Goal: Obtain resource: Download file/media

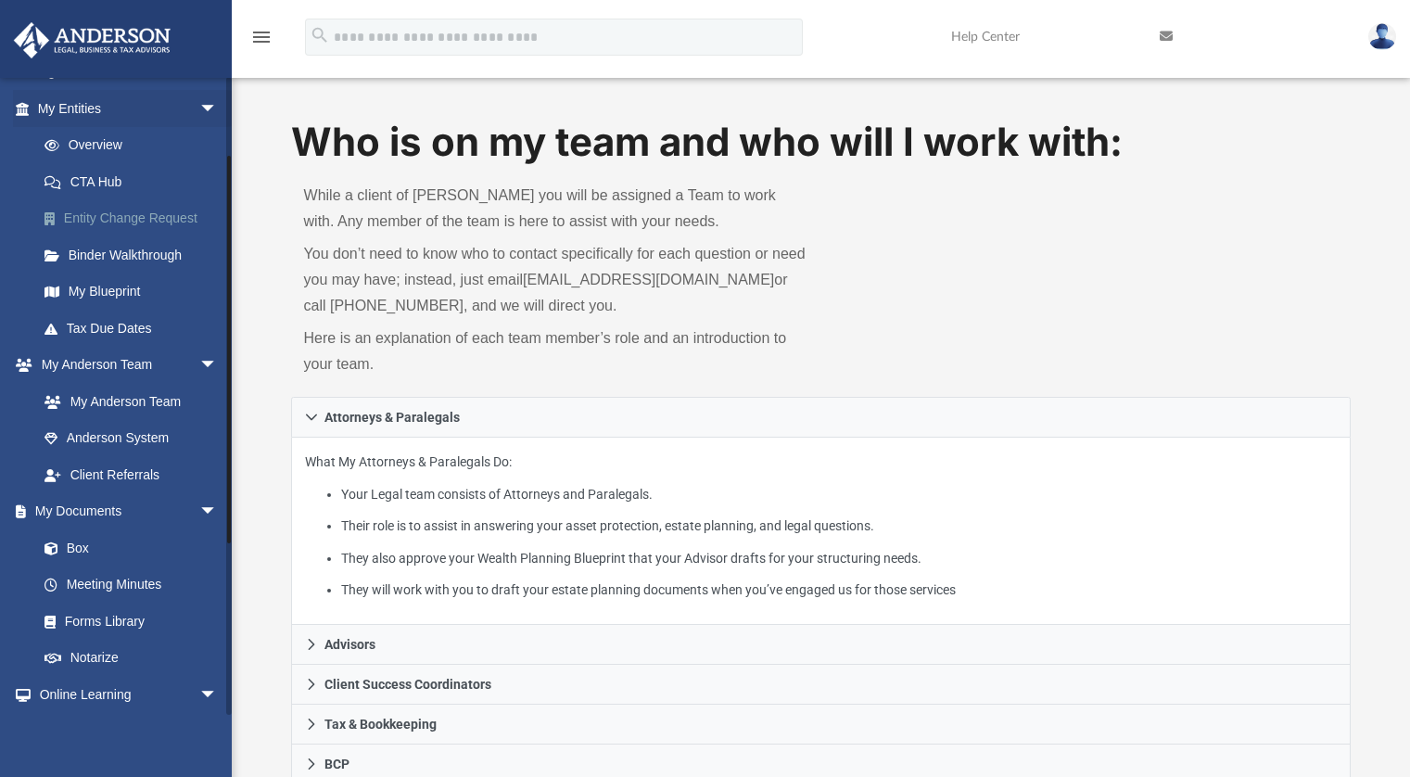
scroll to position [398, 0]
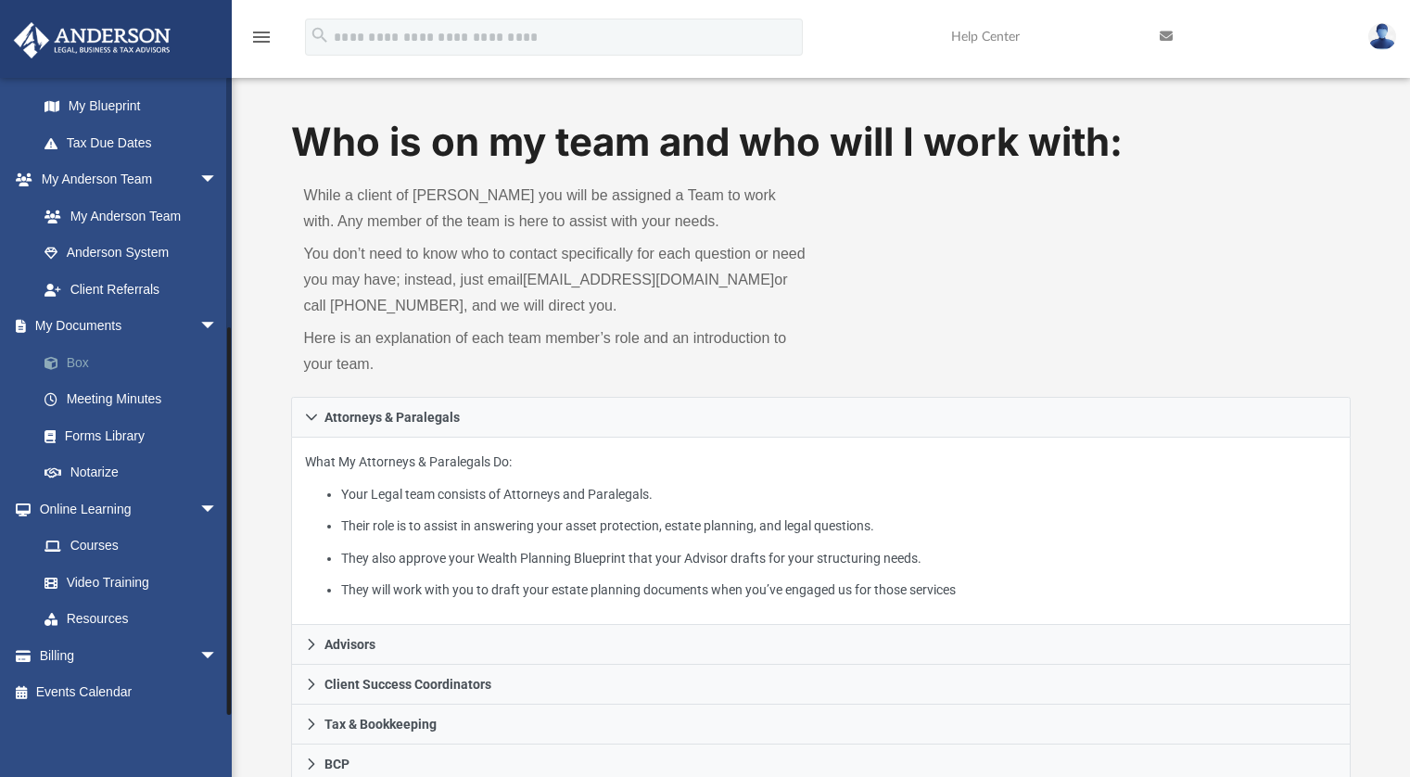
click at [89, 363] on link "Box" at bounding box center [136, 362] width 220 height 37
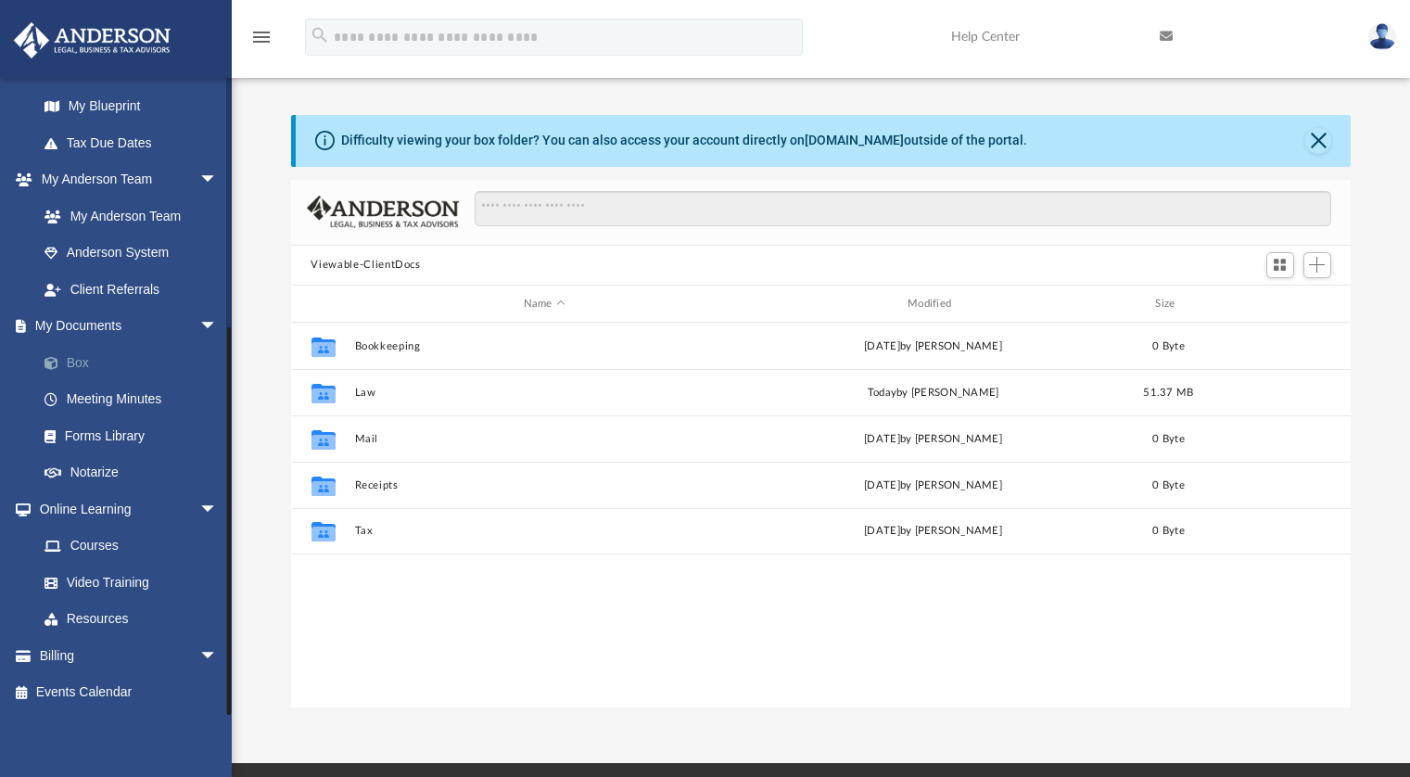
scroll to position [407, 1046]
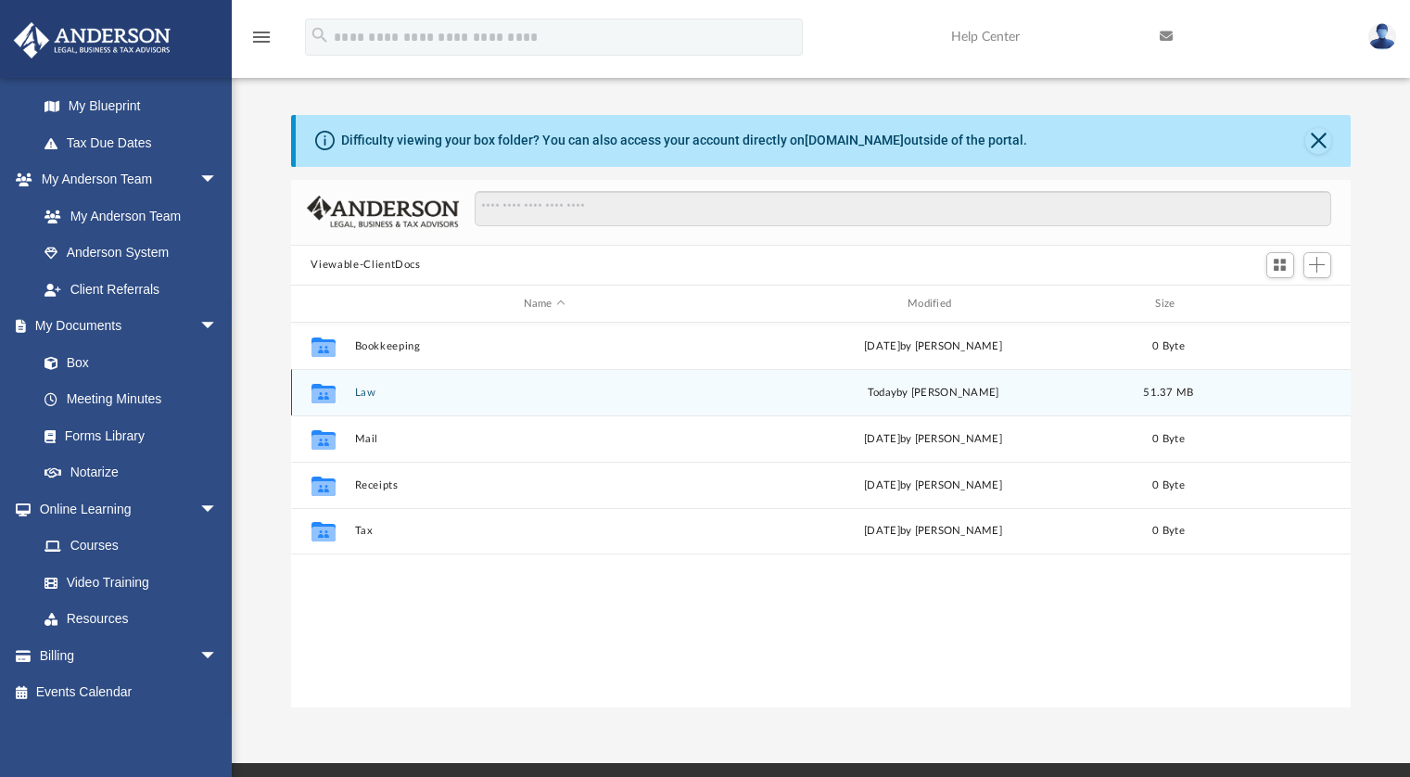
click at [365, 391] on button "Law" at bounding box center [544, 392] width 380 height 12
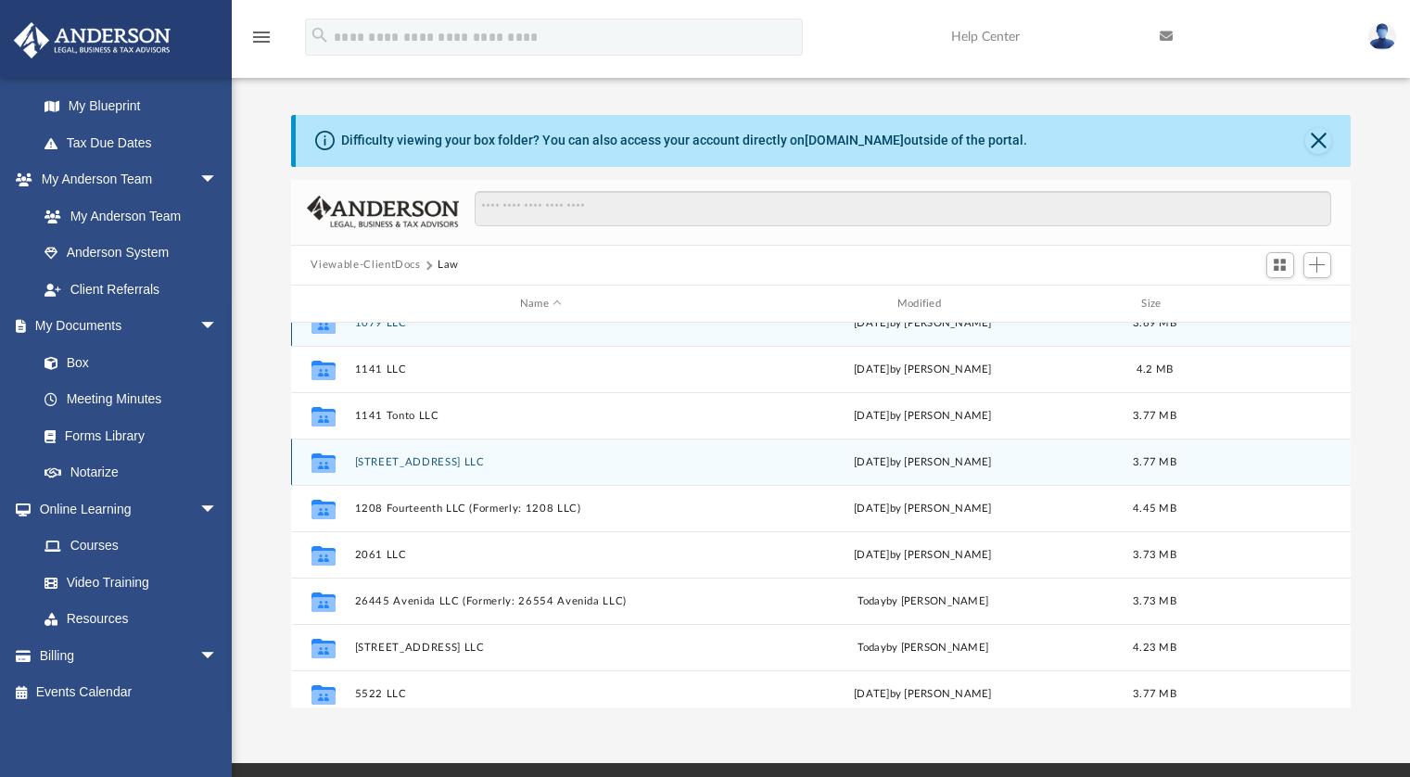
scroll to position [7, 0]
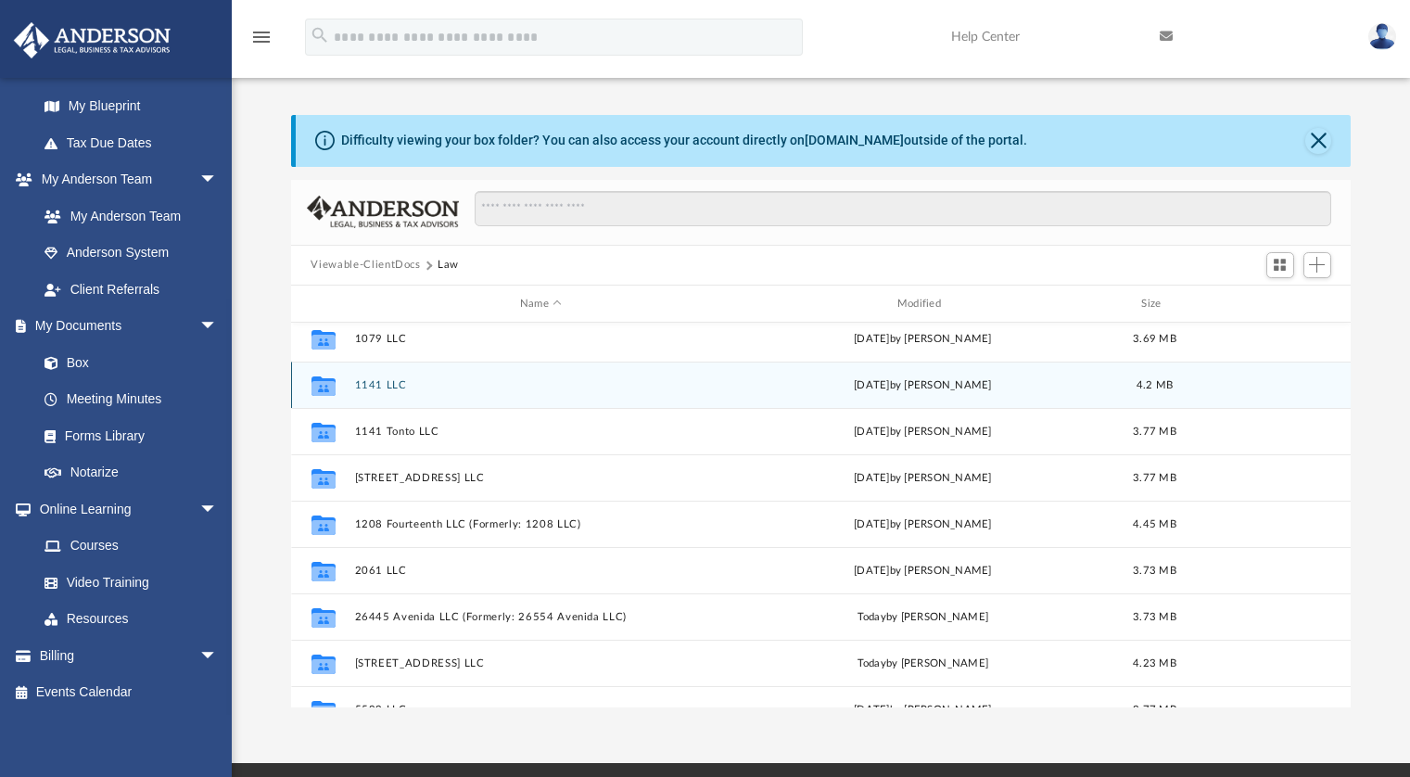
click at [394, 386] on button "1141 LLC" at bounding box center [540, 385] width 373 height 12
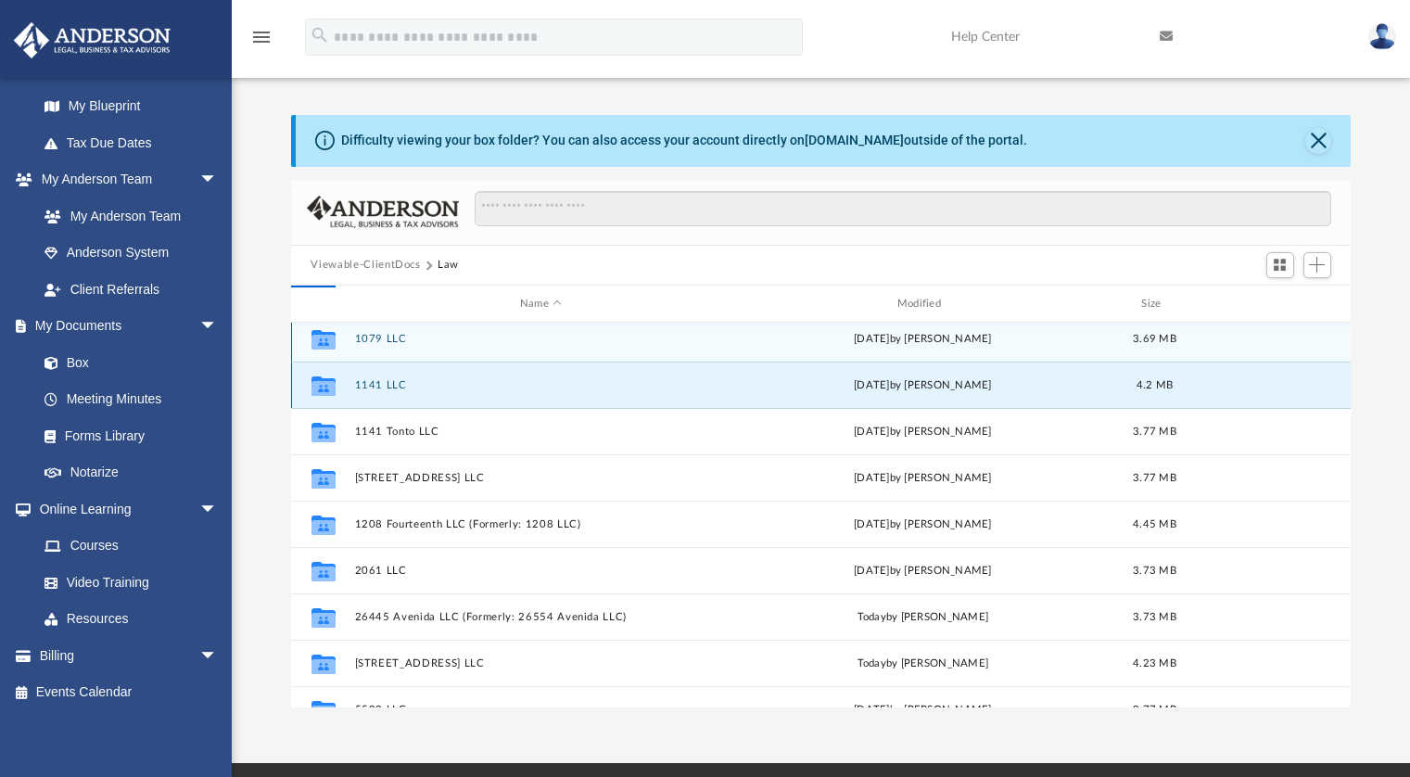
scroll to position [0, 0]
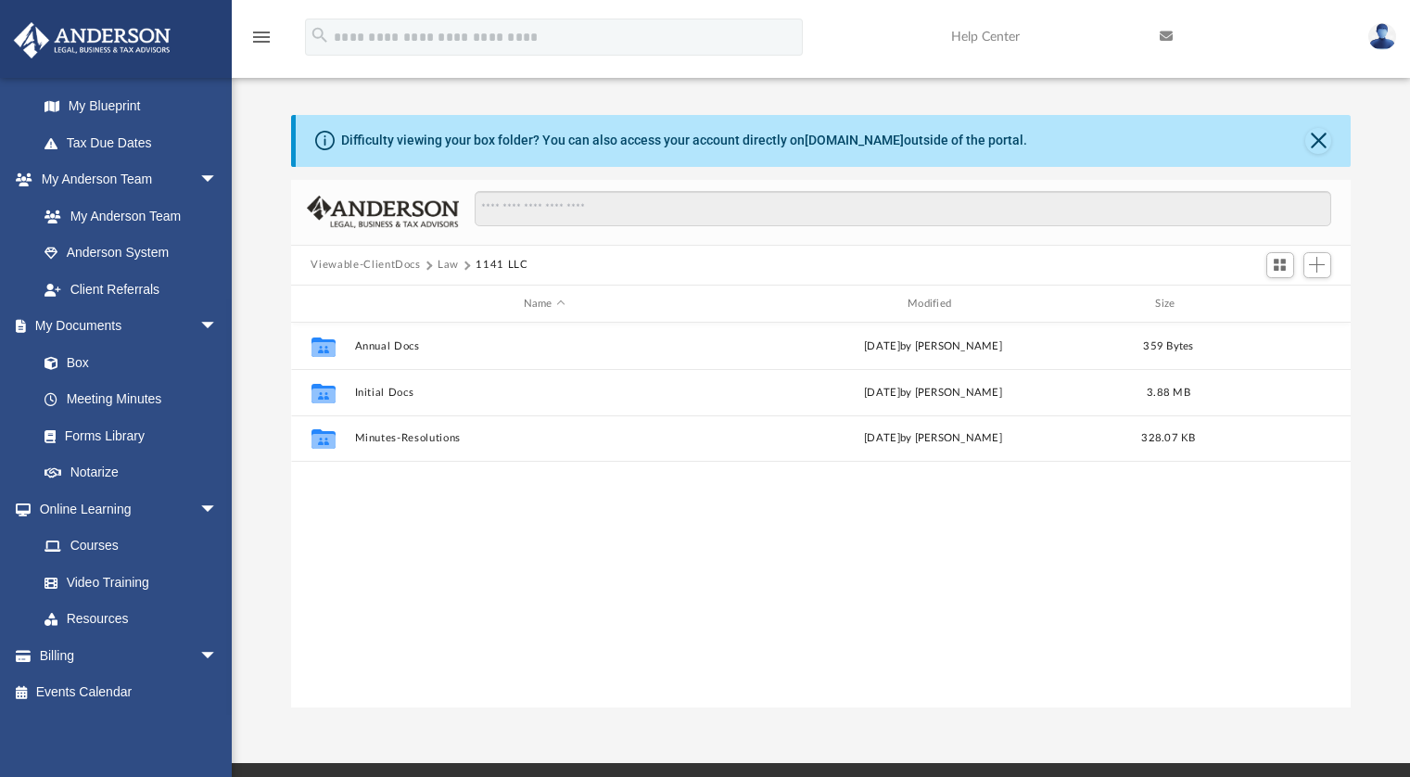
click at [441, 267] on button "Law" at bounding box center [447, 265] width 21 height 17
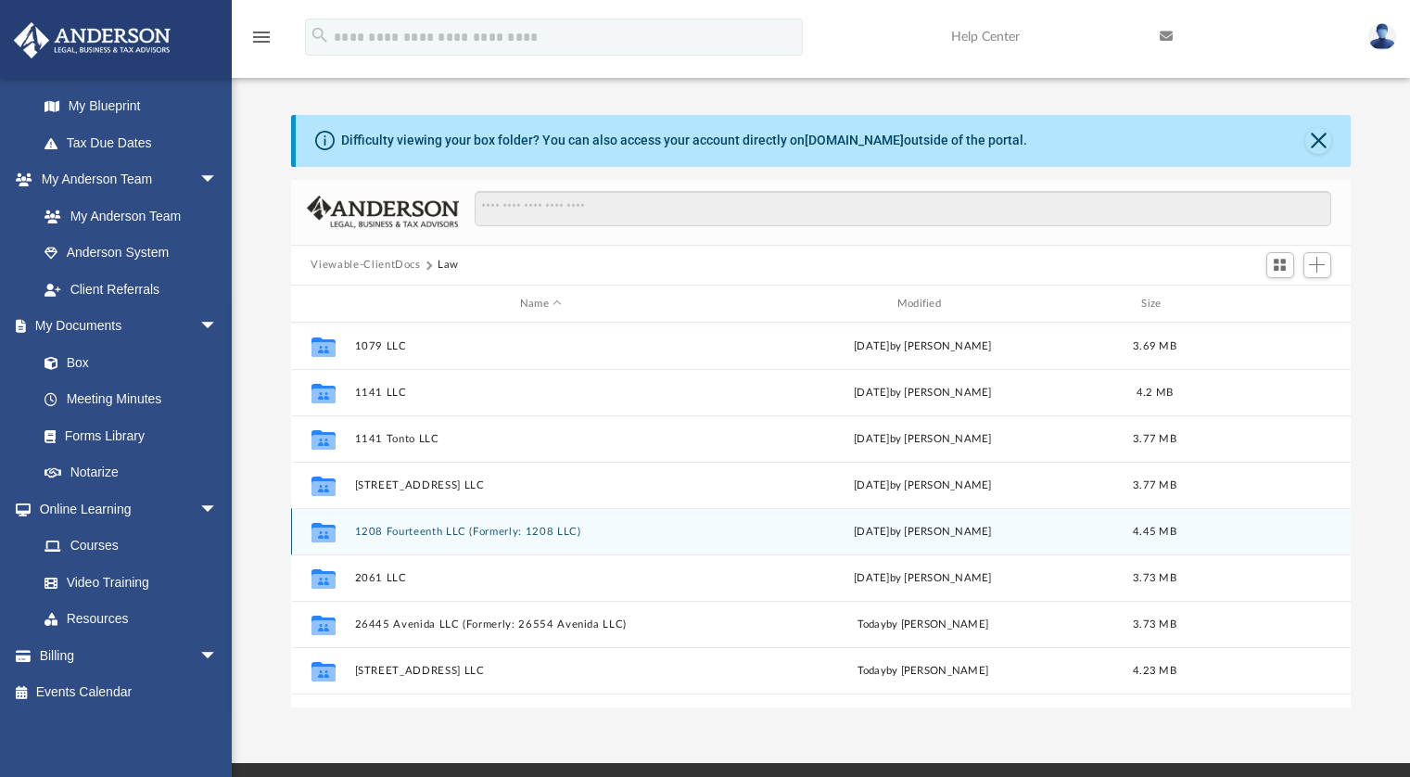
click at [445, 536] on button "1208 Fourteenth LLC (Formerly: 1208 LLC)" at bounding box center [540, 531] width 373 height 12
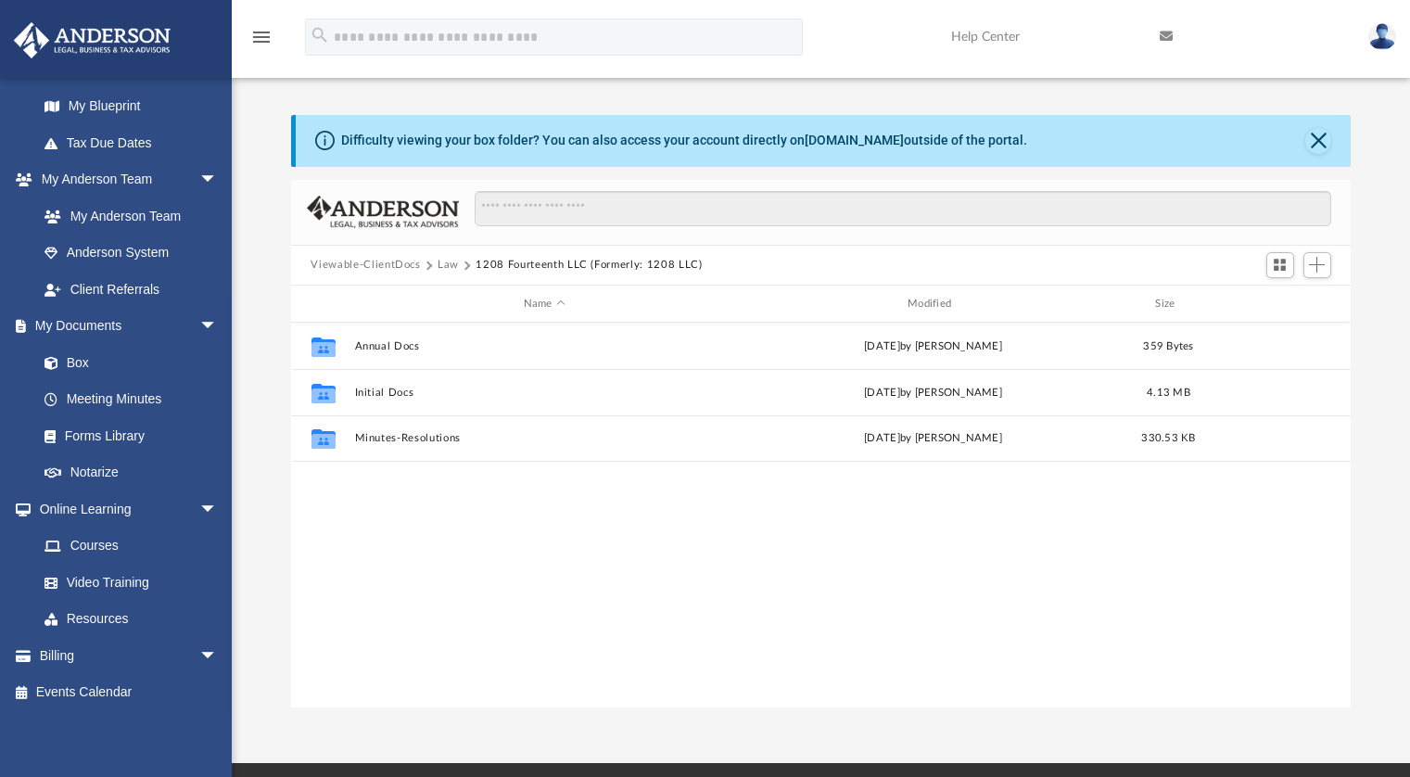
click at [450, 267] on button "Law" at bounding box center [447, 265] width 21 height 17
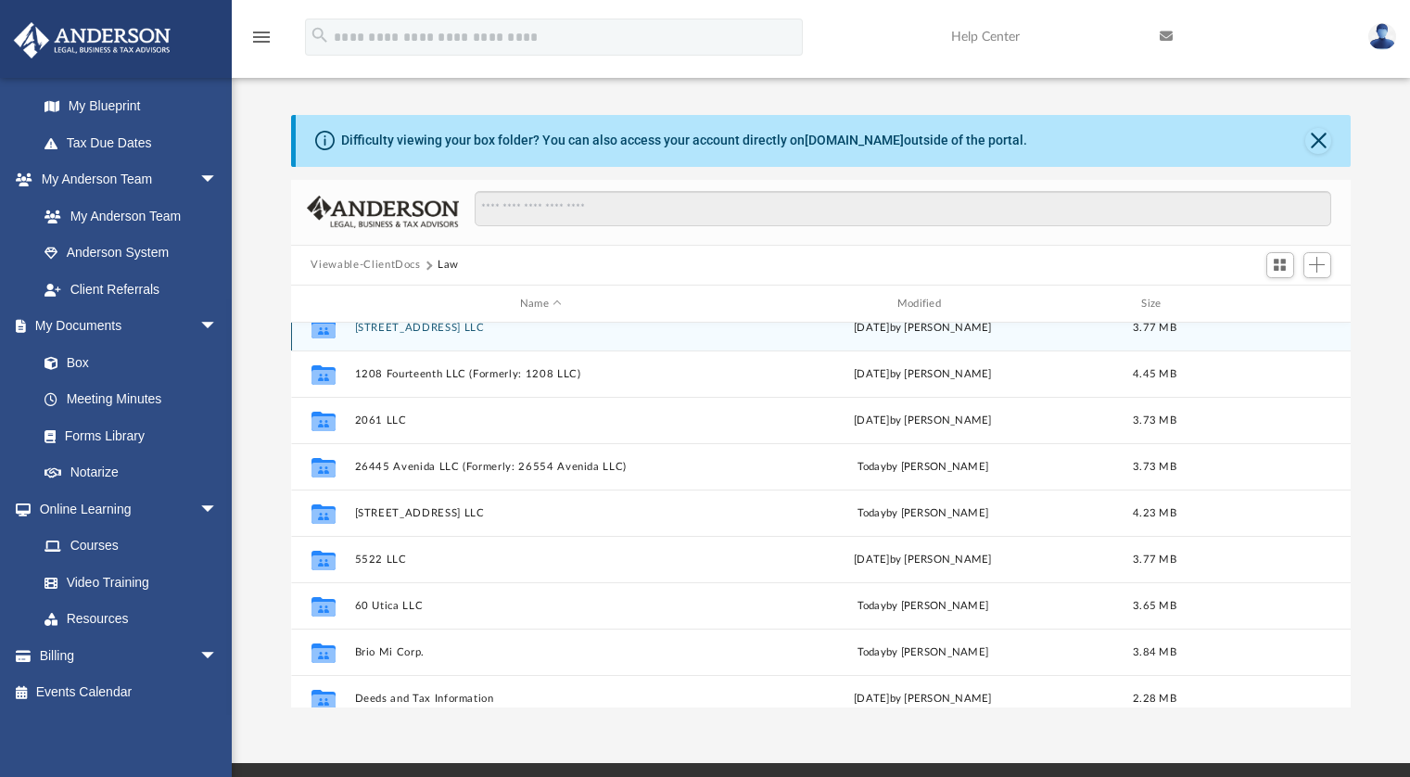
scroll to position [162, 0]
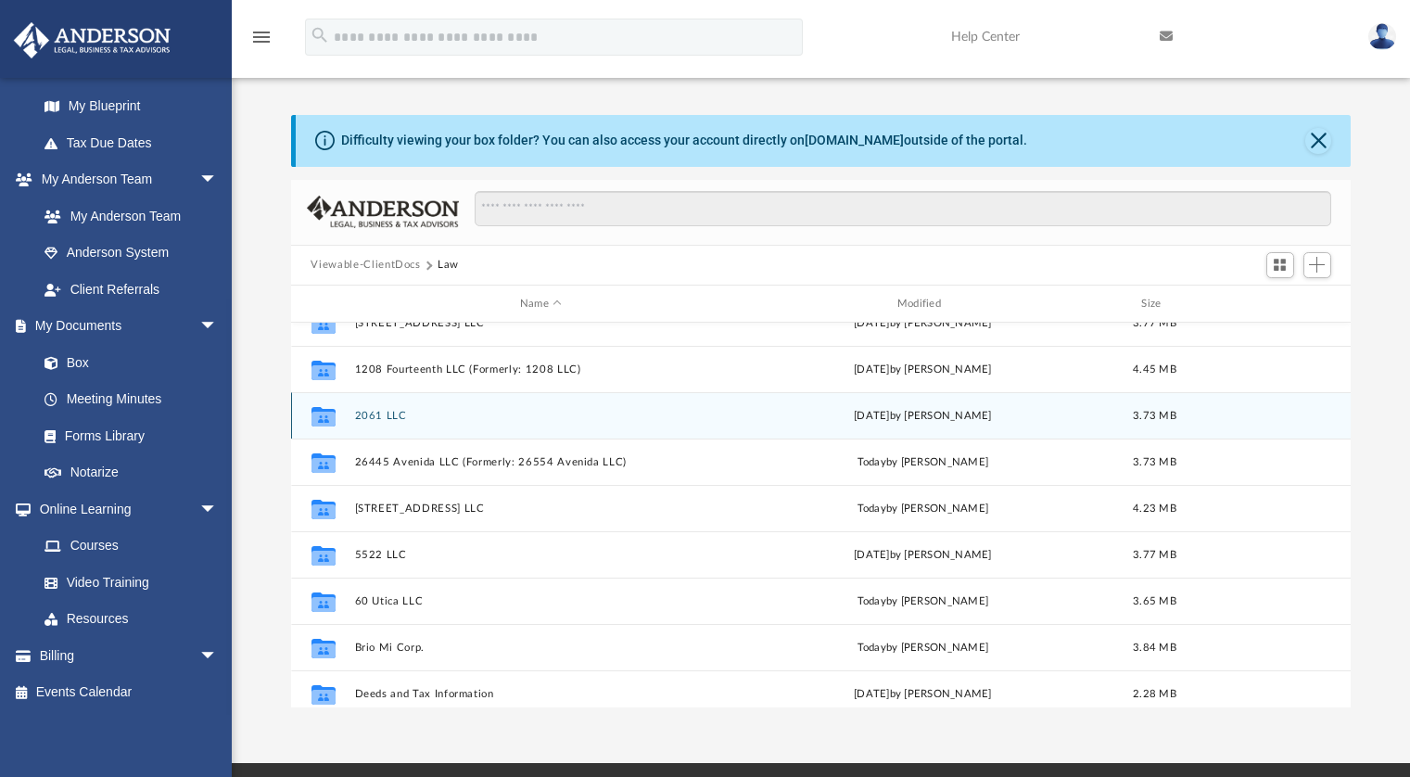
click at [378, 417] on button "2061 LLC" at bounding box center [540, 416] width 373 height 12
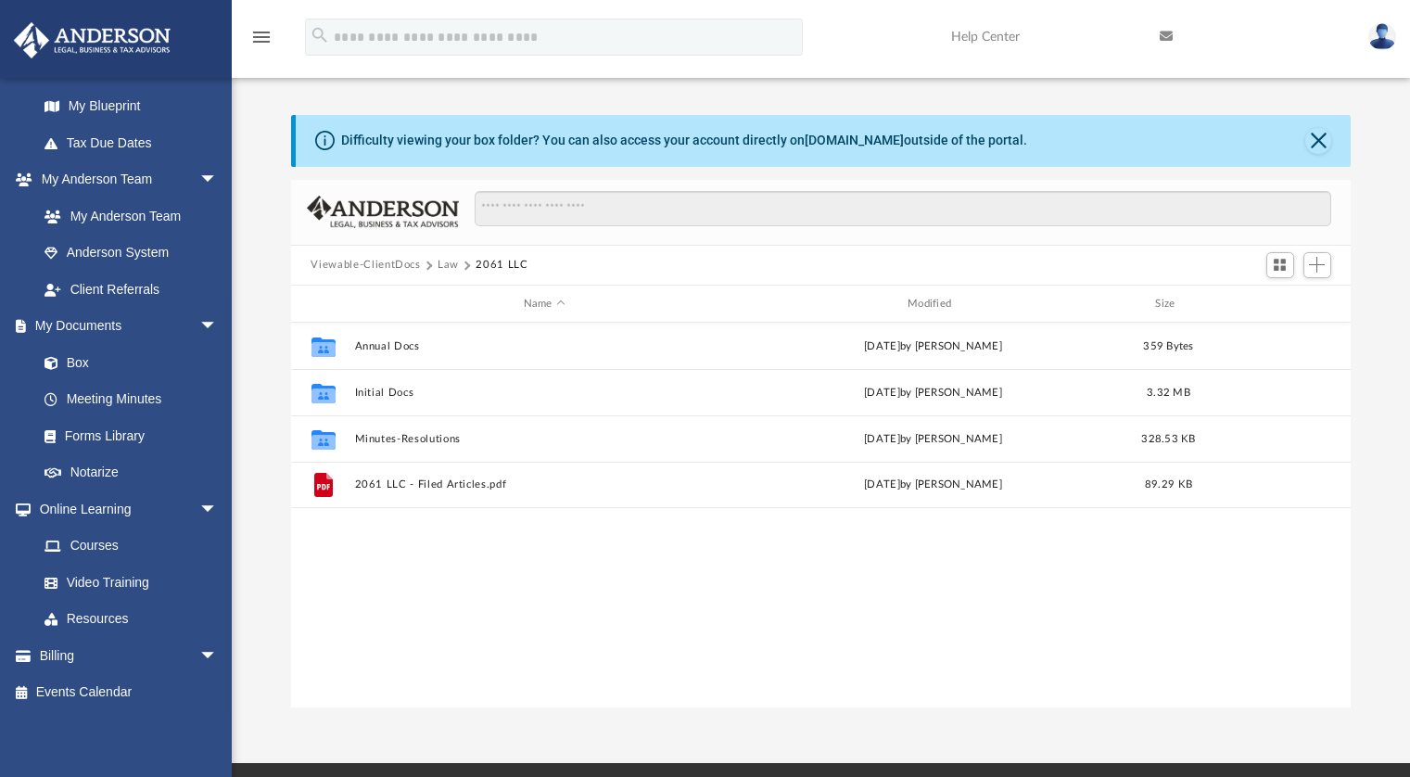
scroll to position [0, 0]
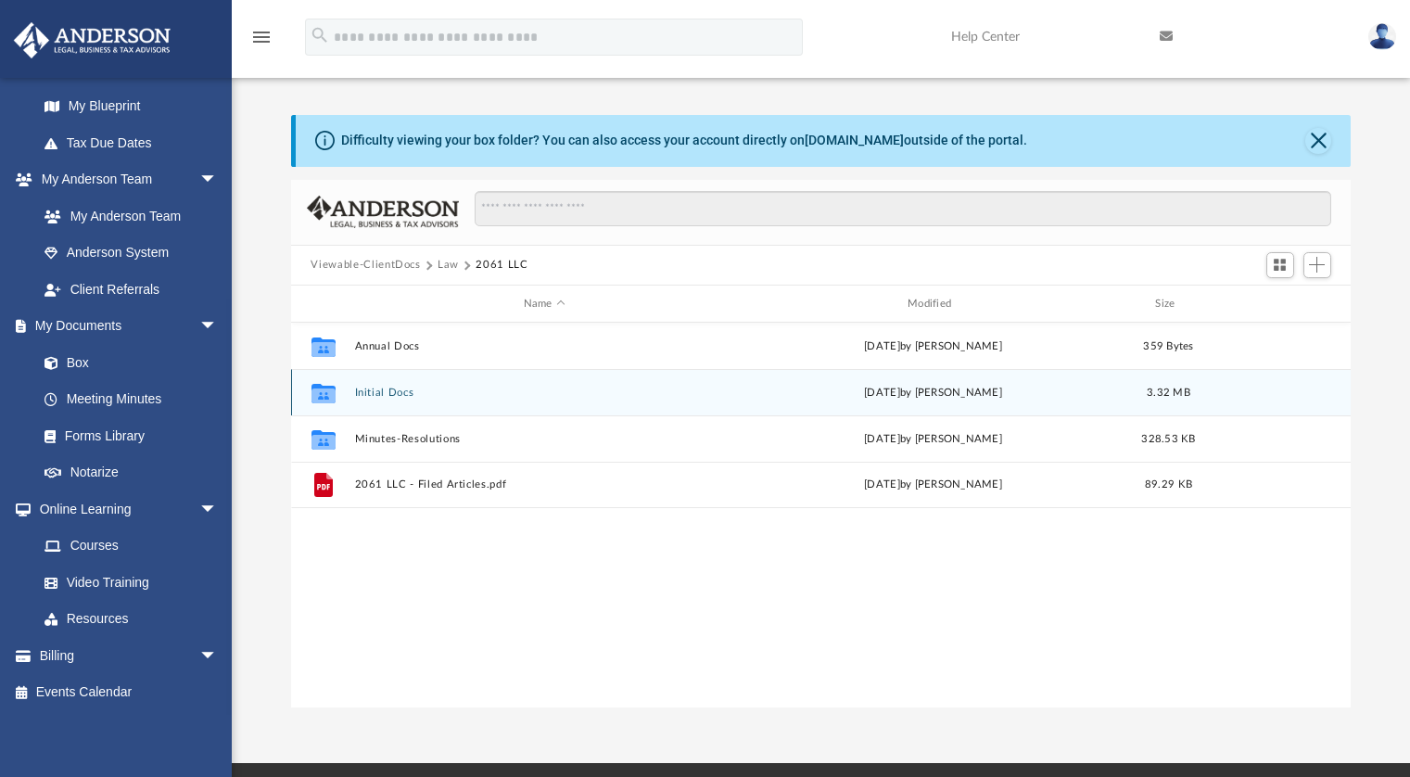
click at [387, 393] on button "Initial Docs" at bounding box center [544, 392] width 380 height 12
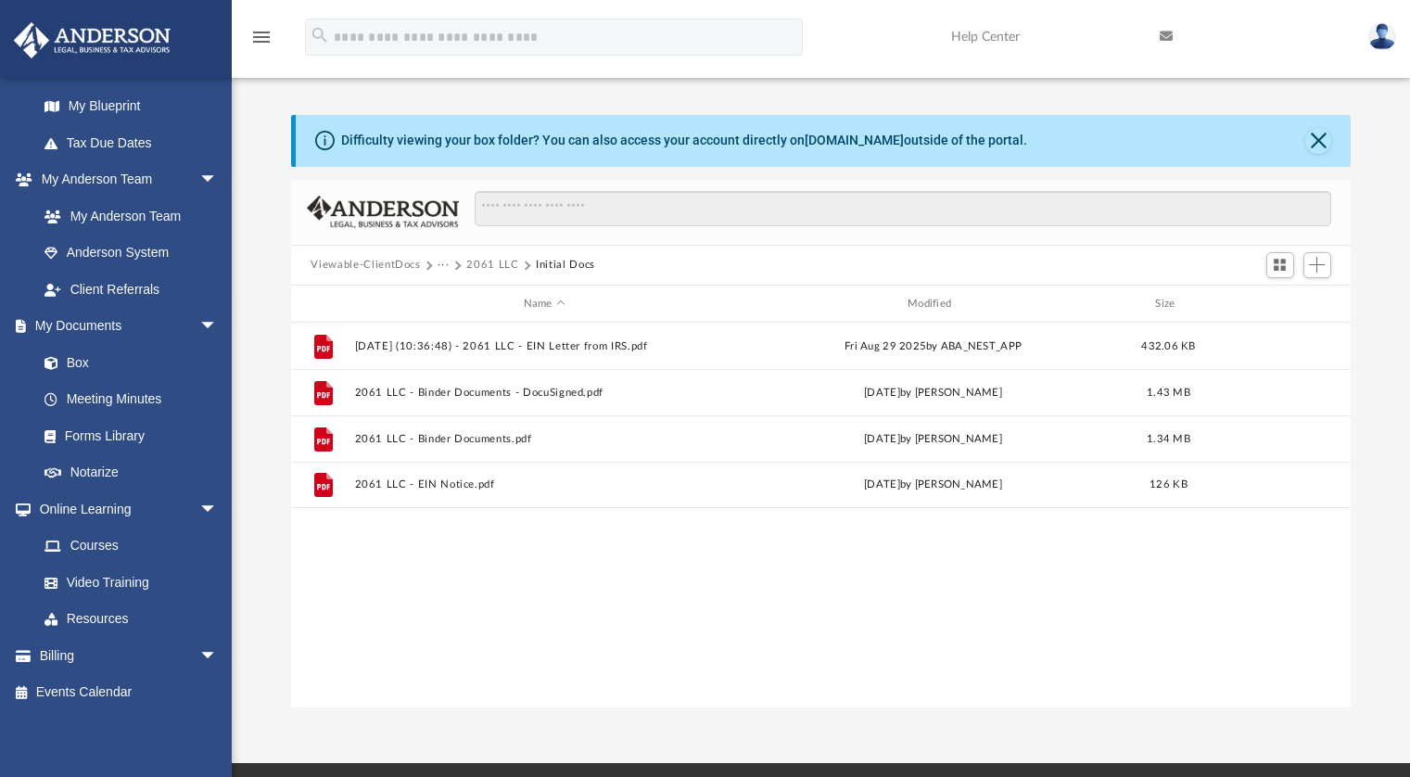
click at [494, 265] on button "2061 LLC" at bounding box center [492, 265] width 52 height 17
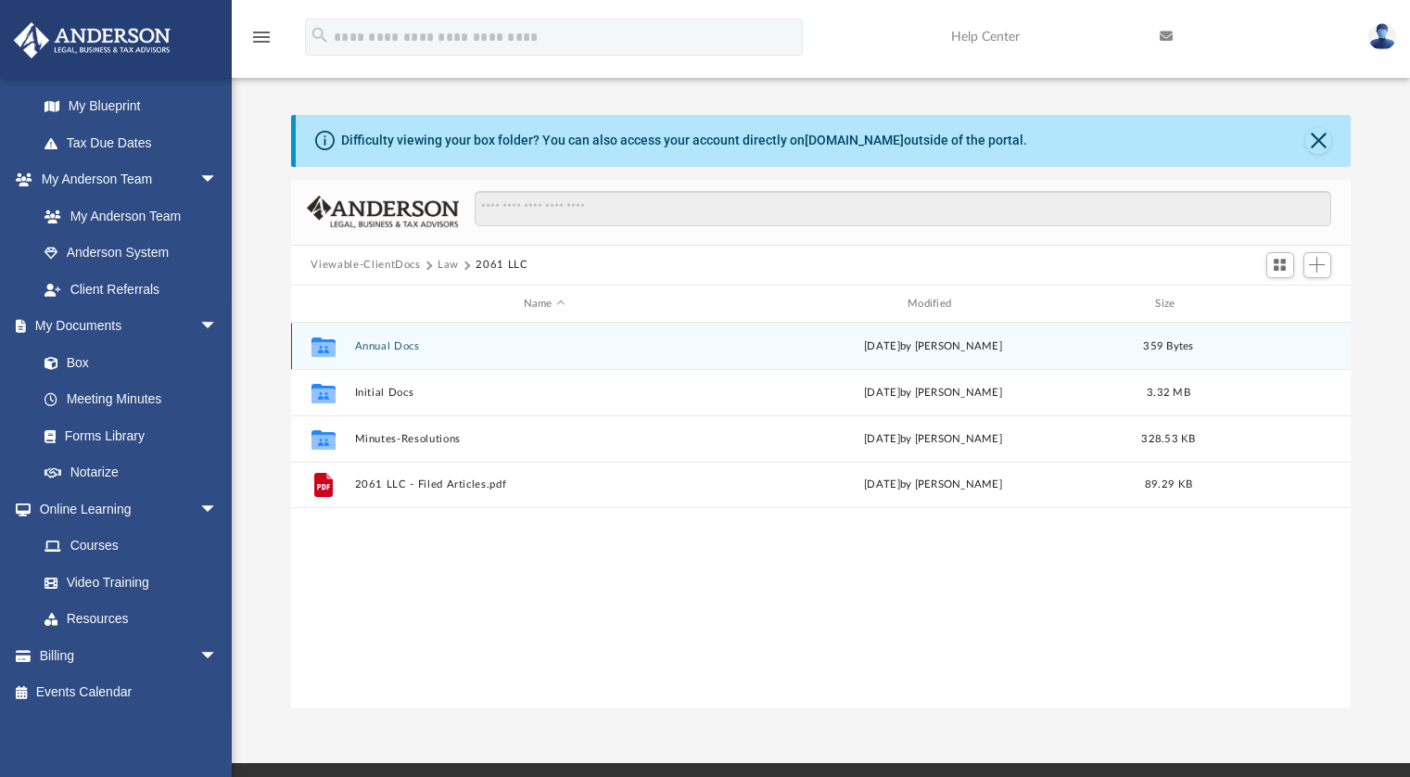
click at [389, 344] on button "Annual Docs" at bounding box center [544, 346] width 380 height 12
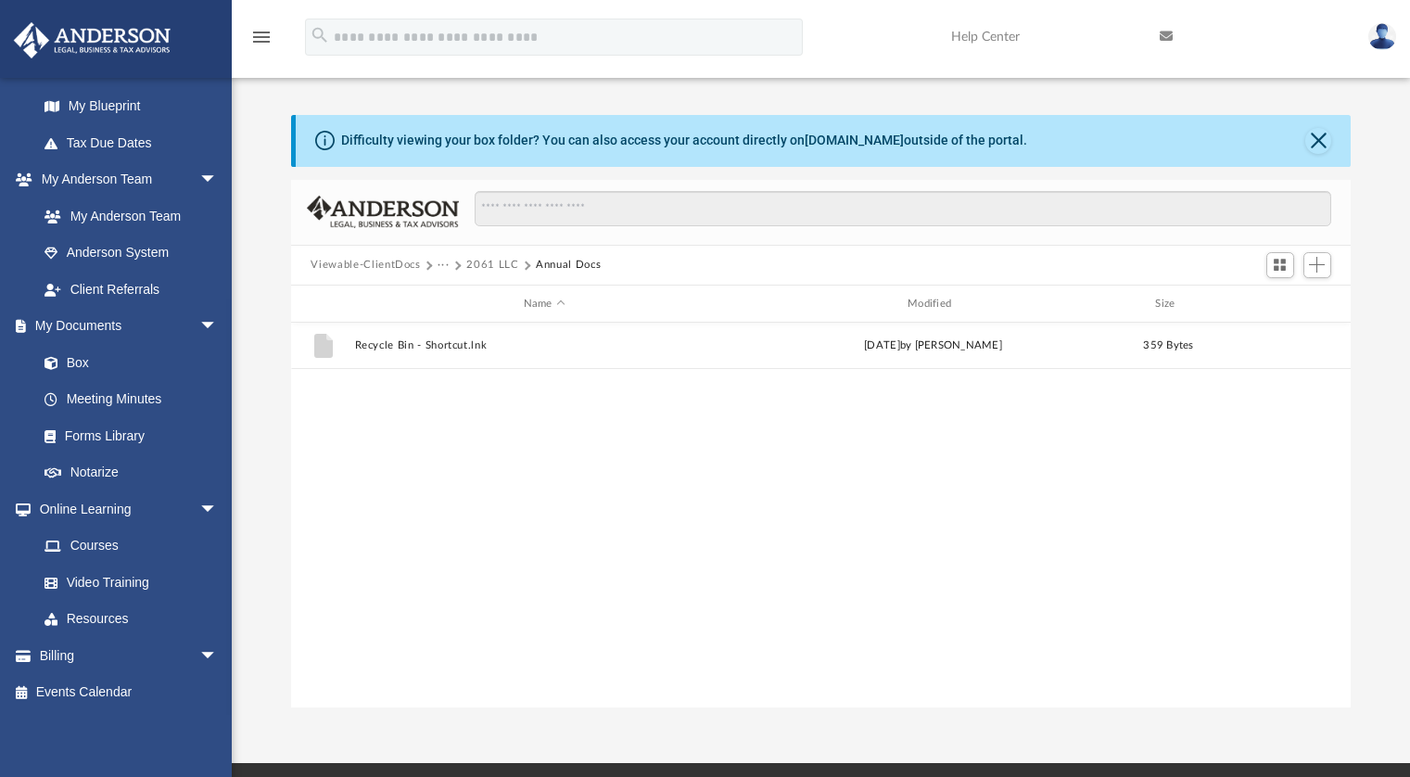
click at [489, 267] on button "2061 LLC" at bounding box center [492, 265] width 52 height 17
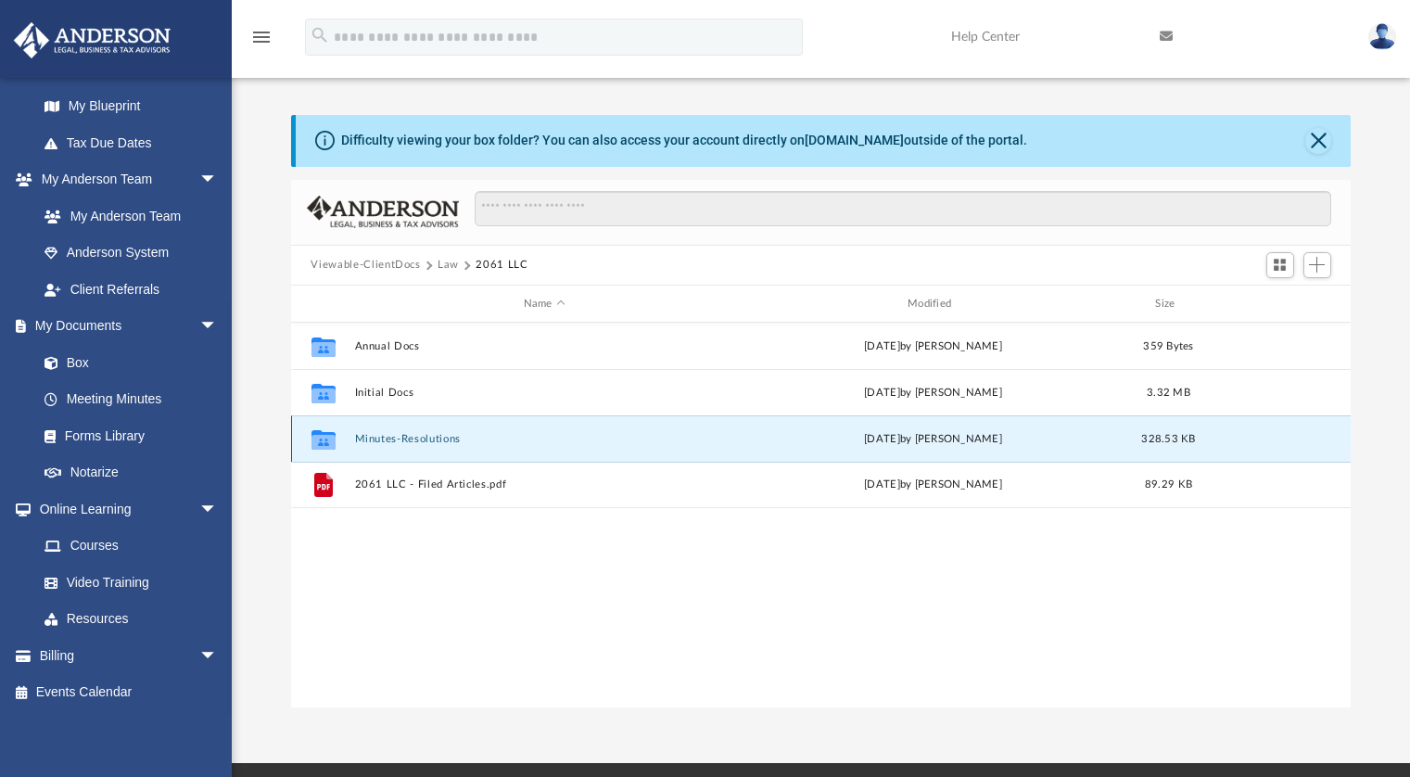
click at [397, 439] on button "Minutes-Resolutions" at bounding box center [544, 439] width 380 height 12
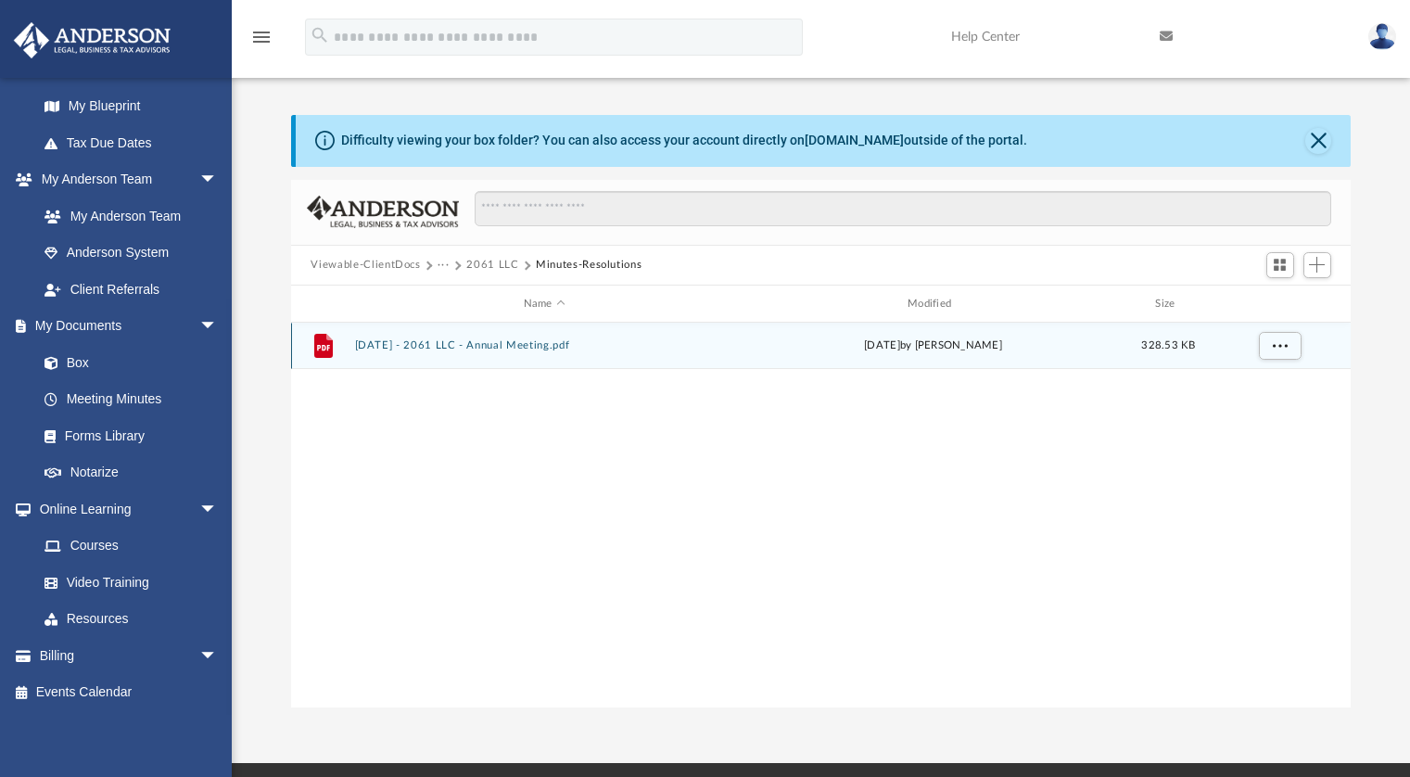
click at [435, 346] on button "[DATE] - 2061 LLC - Annual Meeting.pdf" at bounding box center [544, 346] width 380 height 12
